Goal: Task Accomplishment & Management: Complete application form

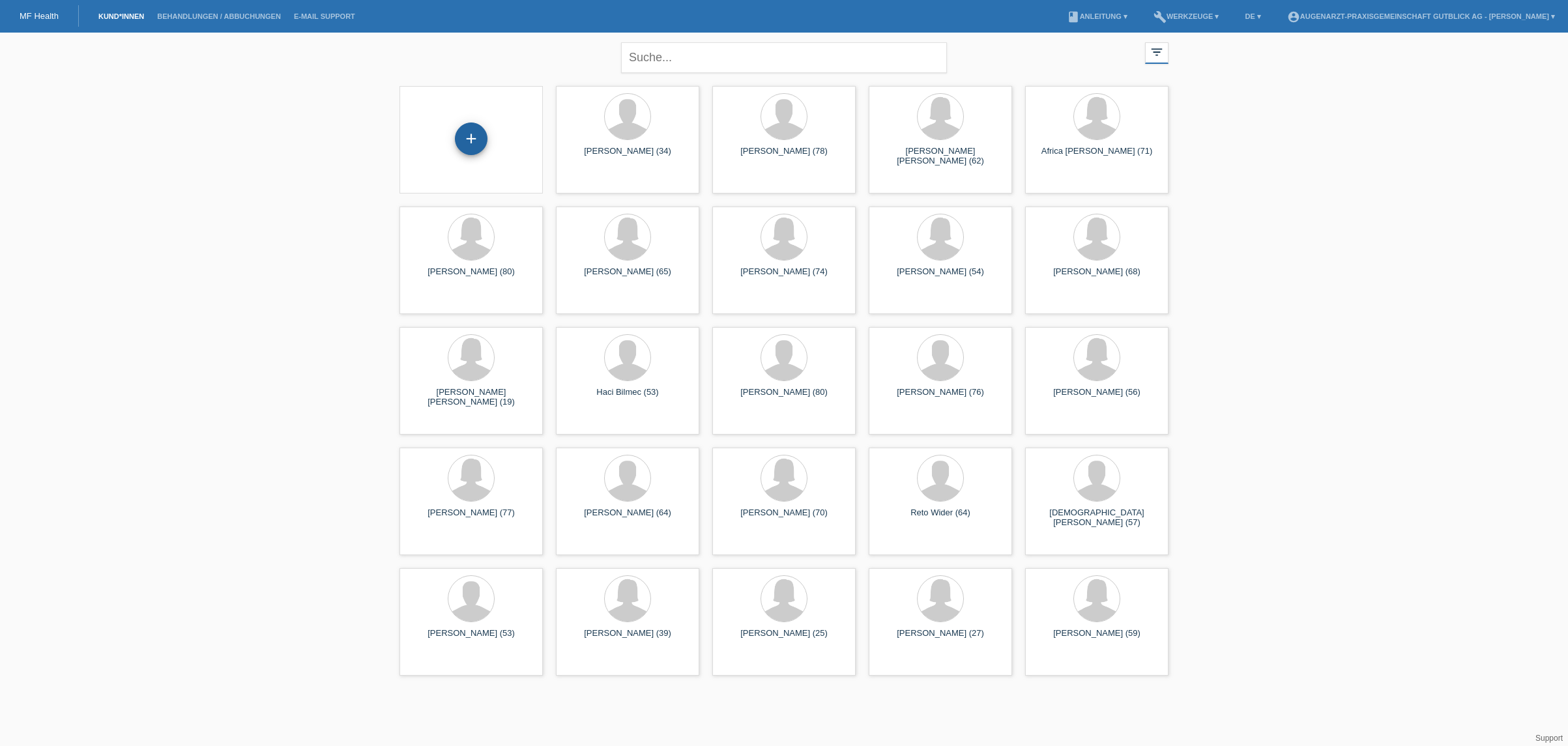
click at [468, 142] on div "+" at bounding box center [471, 139] width 33 height 33
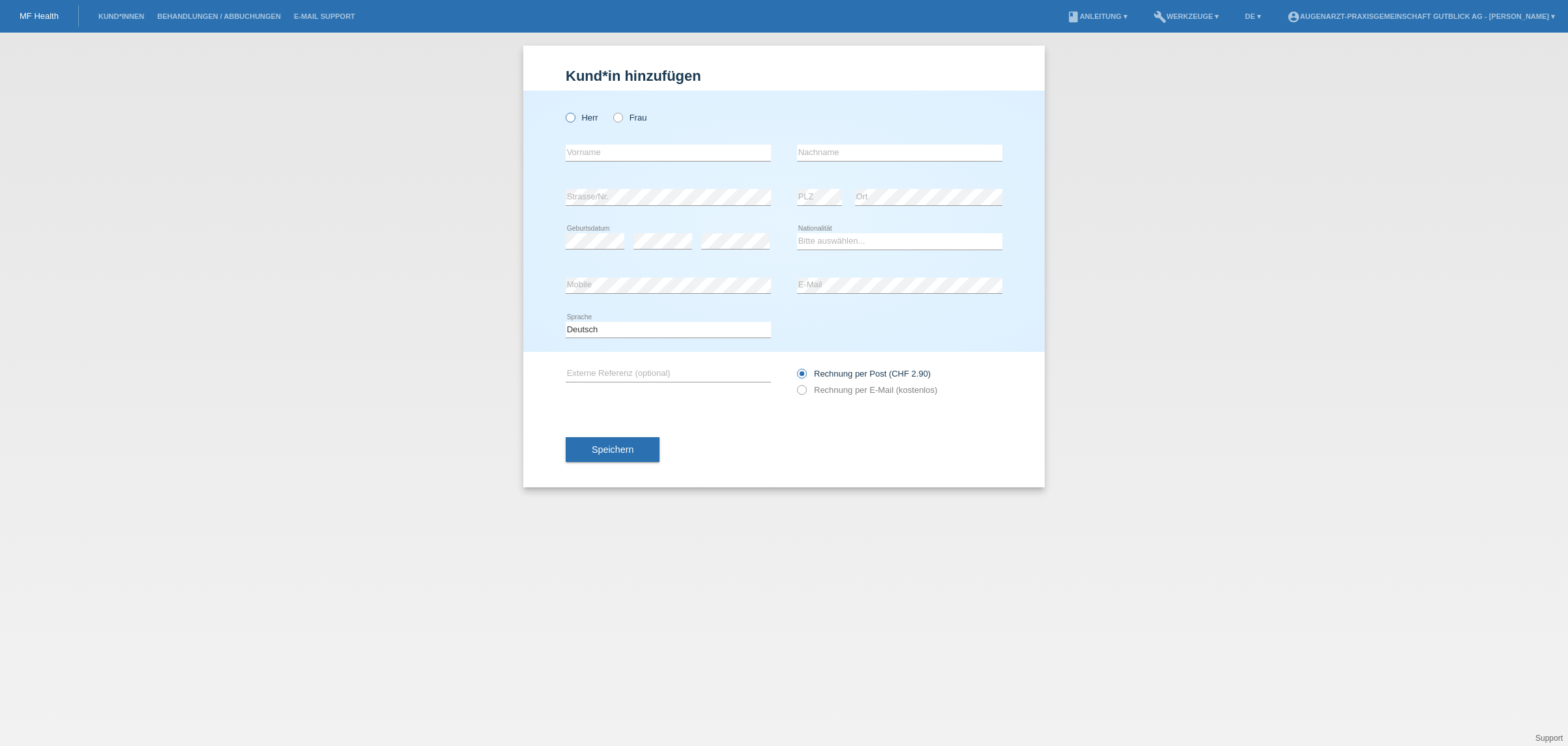
click at [564, 111] on icon at bounding box center [564, 111] width 0 height 0
click at [571, 117] on input "Herr" at bounding box center [570, 117] width 8 height 8
radio input "true"
click at [600, 149] on input "text" at bounding box center [668, 153] width 205 height 16
type input "Bajram"
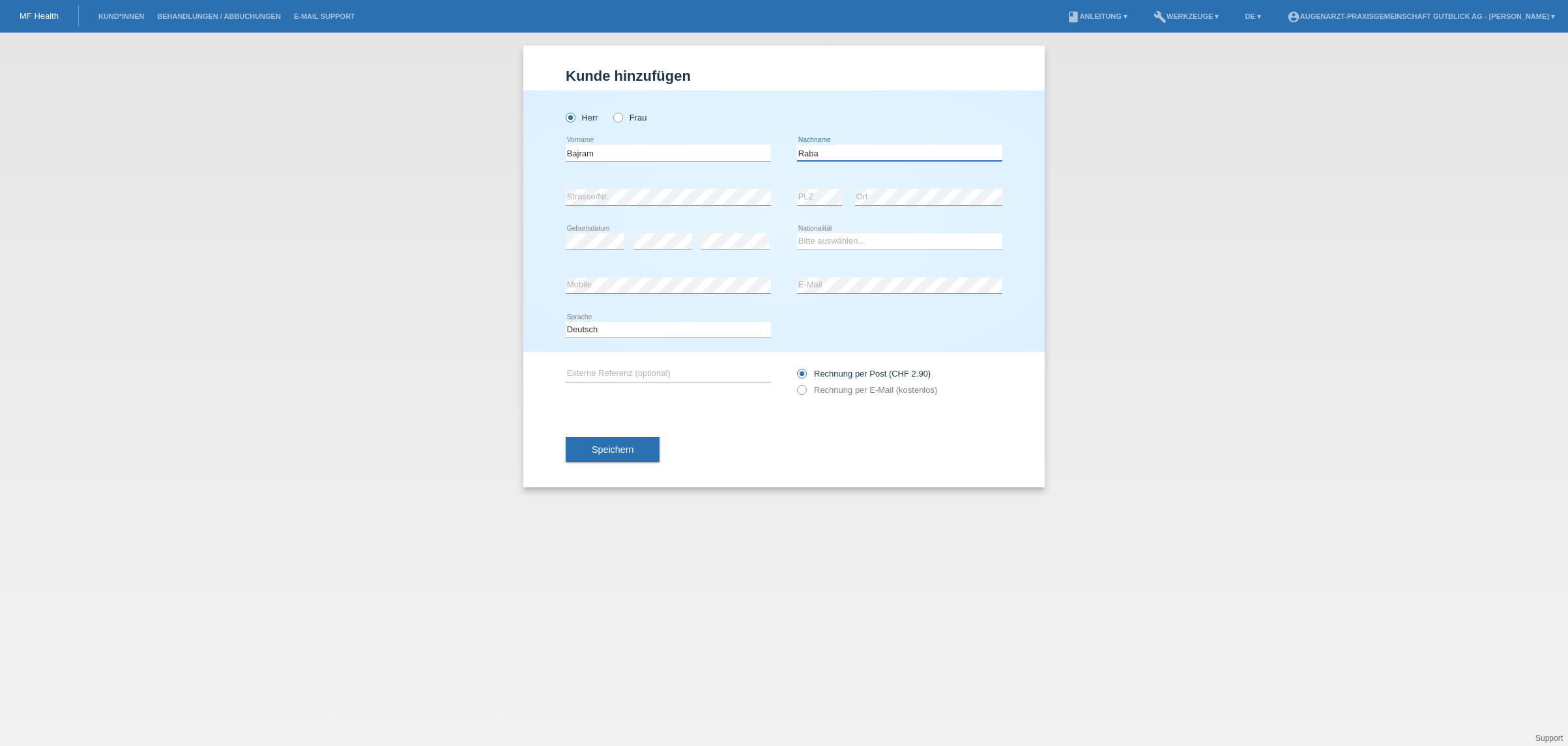
type input "Raba"
click at [829, 242] on select "Bitte auswählen... Schweiz Deutschland Liechtenstein Österreich ------------ Af…" at bounding box center [899, 241] width 205 height 16
click at [879, 244] on select "Bitte auswählen... Schweiz Deutschland Liechtenstein Österreich ------------ Af…" at bounding box center [899, 241] width 205 height 16
select select "CH"
click at [797, 234] on select "Bitte auswählen... Schweiz Deutschland Liechtenstein Österreich ------------ Af…" at bounding box center [899, 241] width 205 height 16
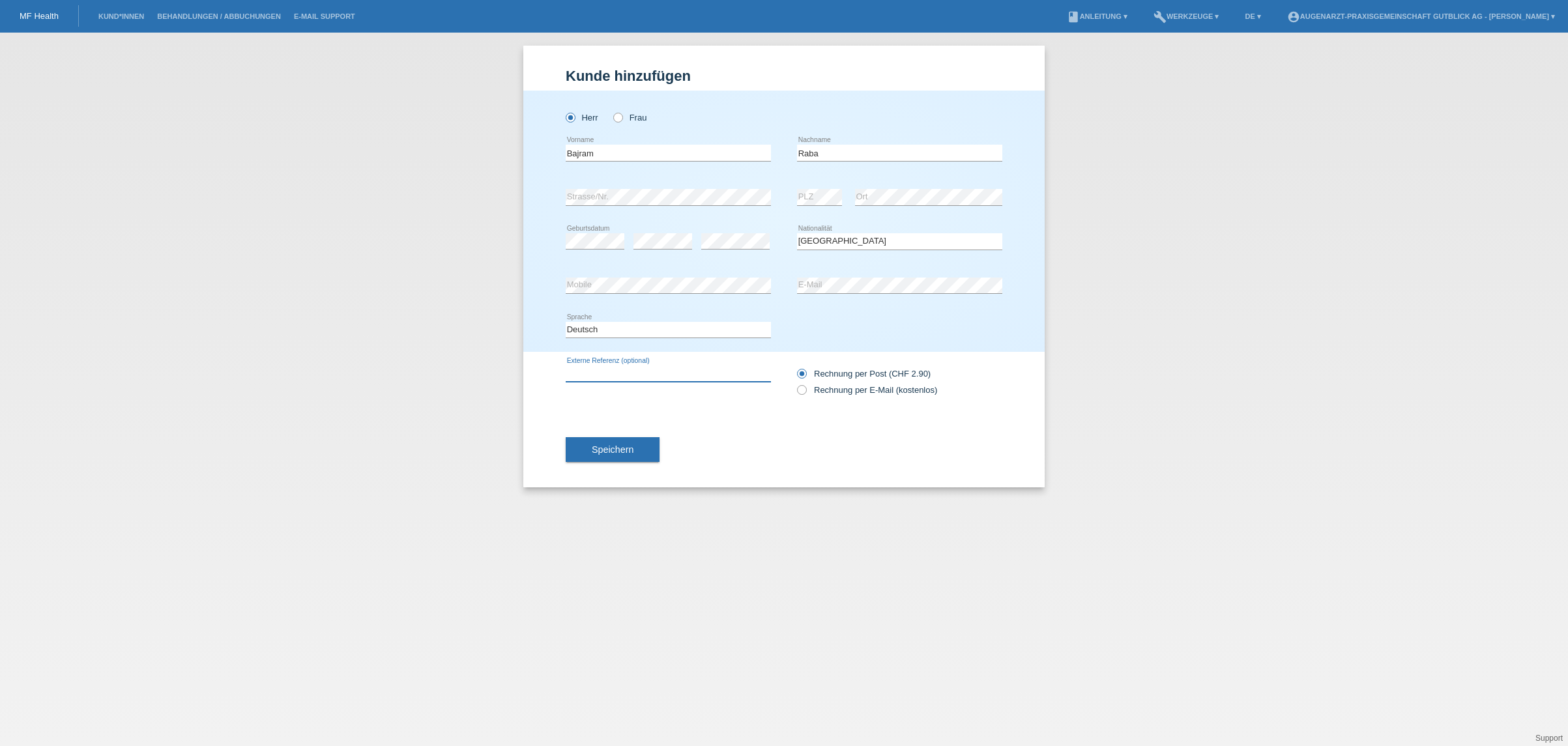
click at [650, 375] on input "text" at bounding box center [668, 374] width 205 height 16
click at [614, 454] on span "Speichern" at bounding box center [613, 449] width 42 height 10
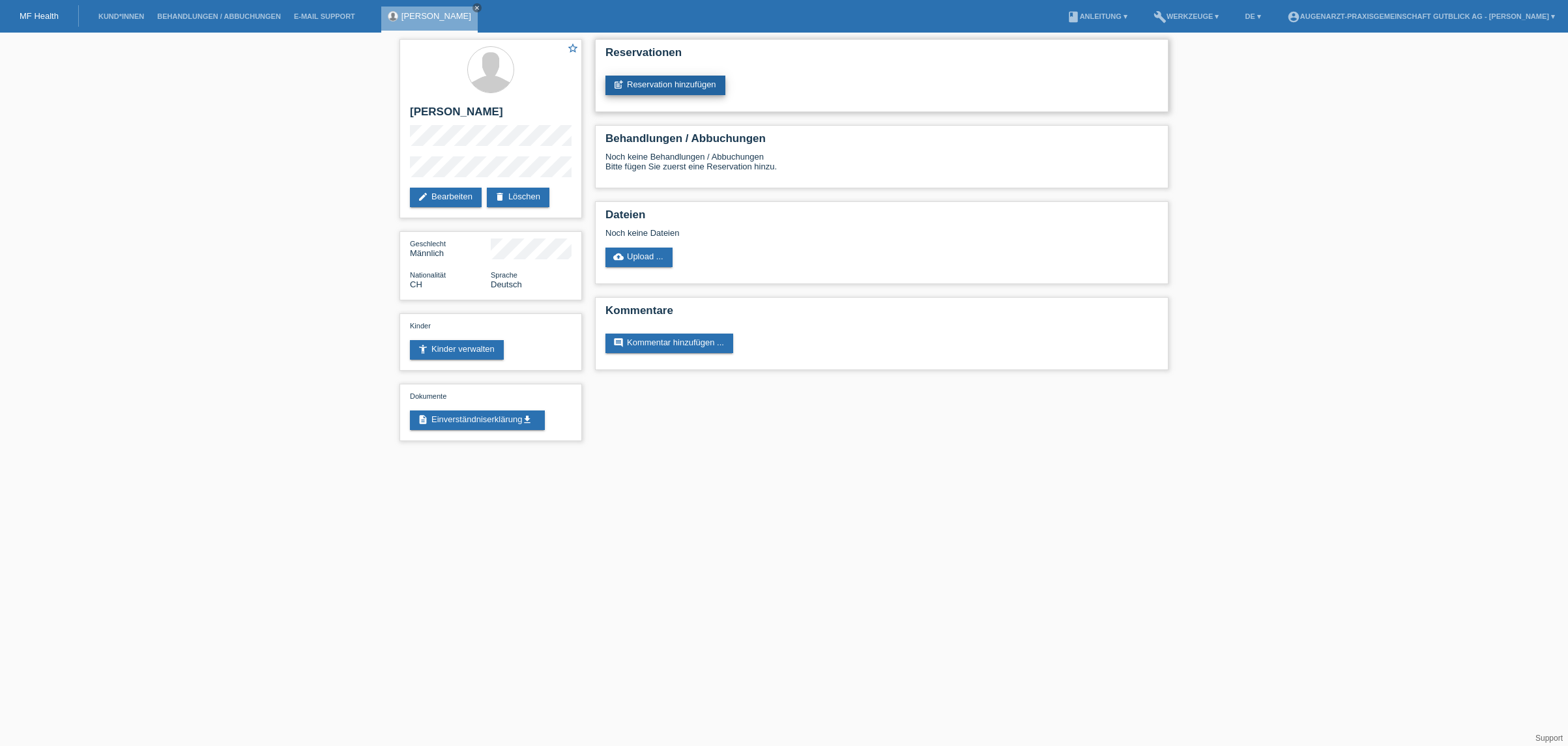
click at [697, 82] on link "post_add Reservation hinzufügen" at bounding box center [665, 86] width 120 height 20
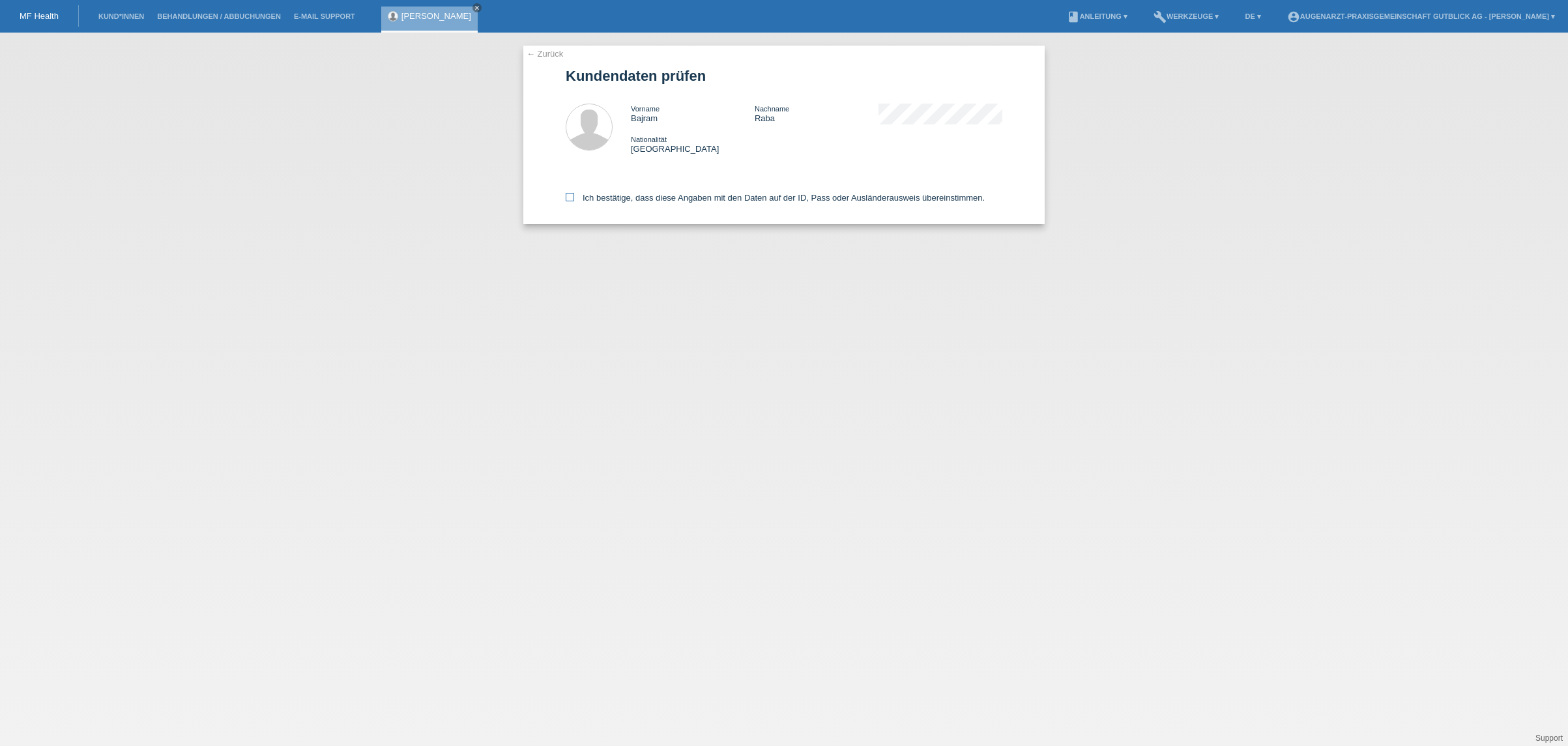
click at [568, 197] on icon at bounding box center [570, 197] width 8 height 8
click at [568, 197] on input "Ich bestätige, dass diese Angaben mit den Daten auf der ID, Pass oder Ausländer…" at bounding box center [570, 197] width 8 height 8
checkbox input "true"
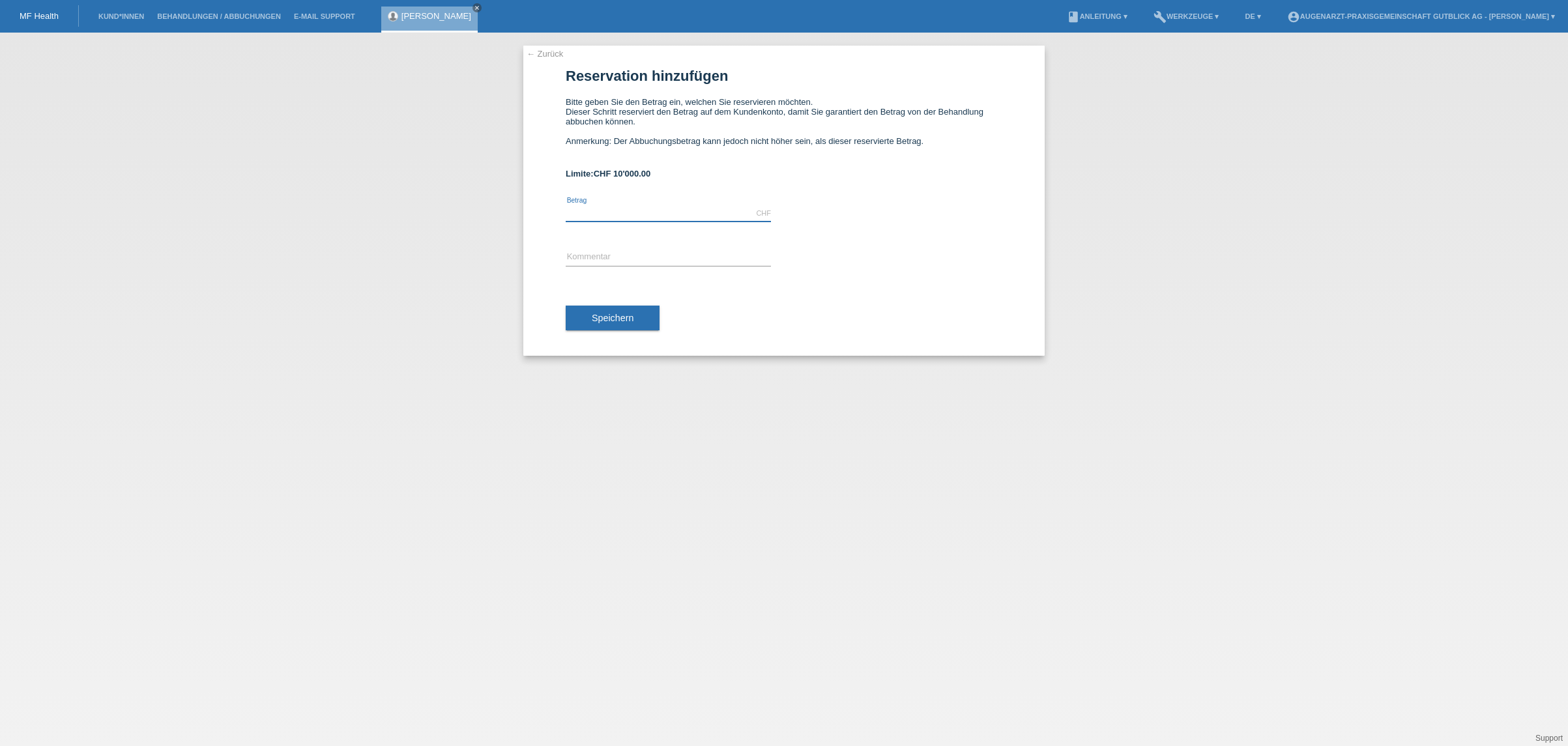
click at [699, 215] on input "text" at bounding box center [668, 213] width 205 height 16
type input "2960.00"
click at [695, 257] on input "text" at bounding box center [668, 258] width 205 height 16
type input "Cat OP OU"
click at [618, 322] on span "Speichern" at bounding box center [613, 318] width 42 height 10
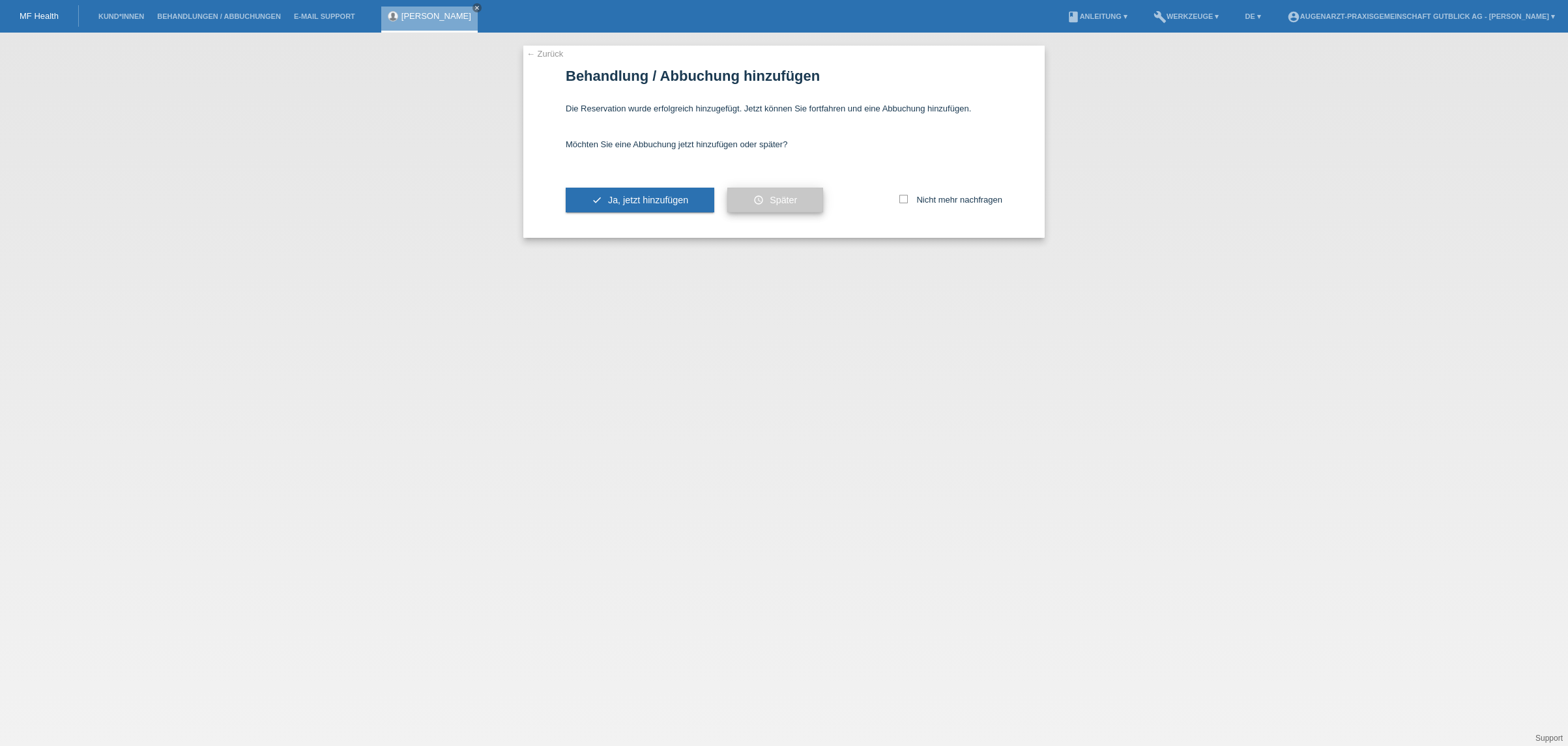
click at [780, 205] on span "Später" at bounding box center [783, 200] width 27 height 10
